Goal: Find specific page/section: Find specific page/section

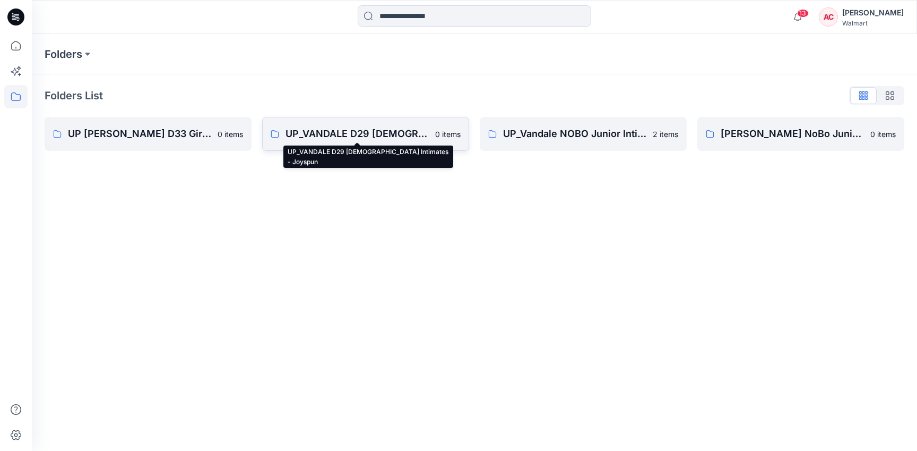
click at [328, 135] on p "UP_VANDALE D29 [DEMOGRAPHIC_DATA] Intimates - Joyspun" at bounding box center [357, 133] width 143 height 15
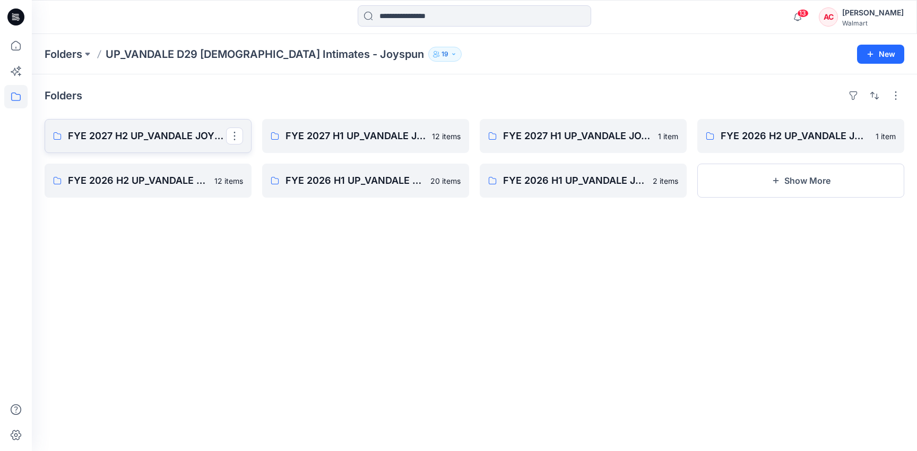
click at [184, 139] on p "FYE 2027 H2 UP_VANDALE JOYSPUN PANTIES" at bounding box center [147, 135] width 158 height 15
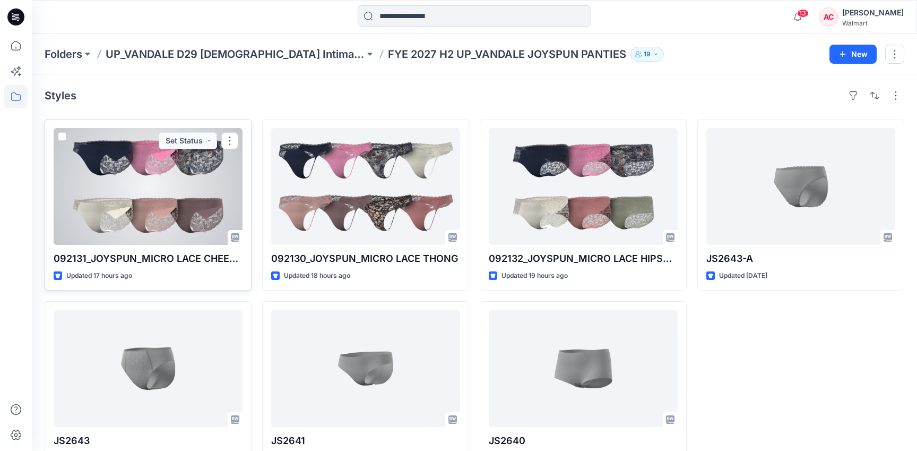
click at [170, 192] on div at bounding box center [148, 186] width 189 height 117
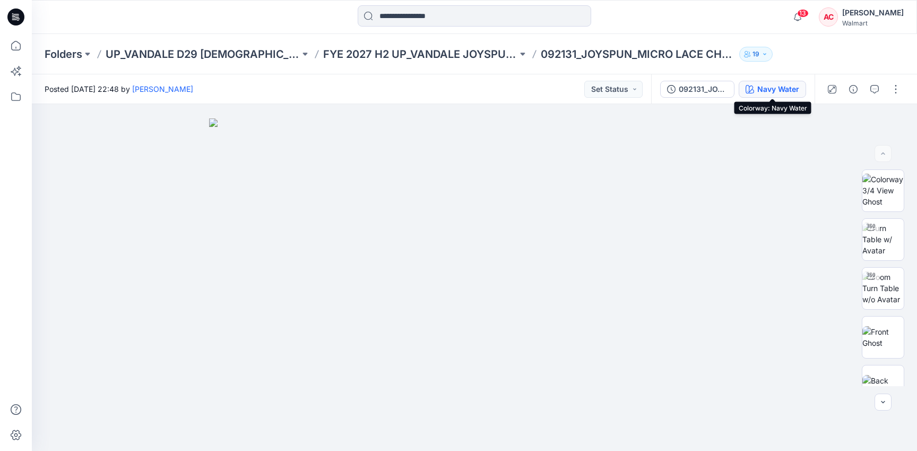
click at [796, 82] on button "Navy Water" at bounding box center [772, 89] width 67 height 17
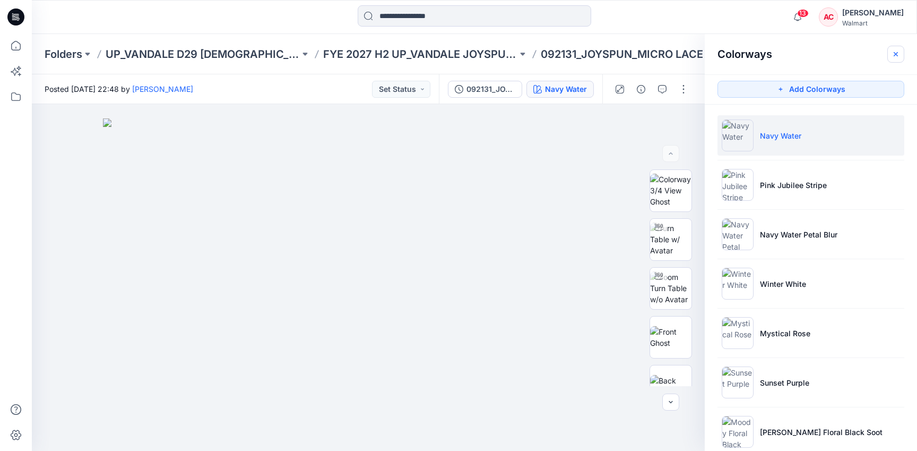
click at [895, 56] on icon "button" at bounding box center [896, 54] width 8 height 8
